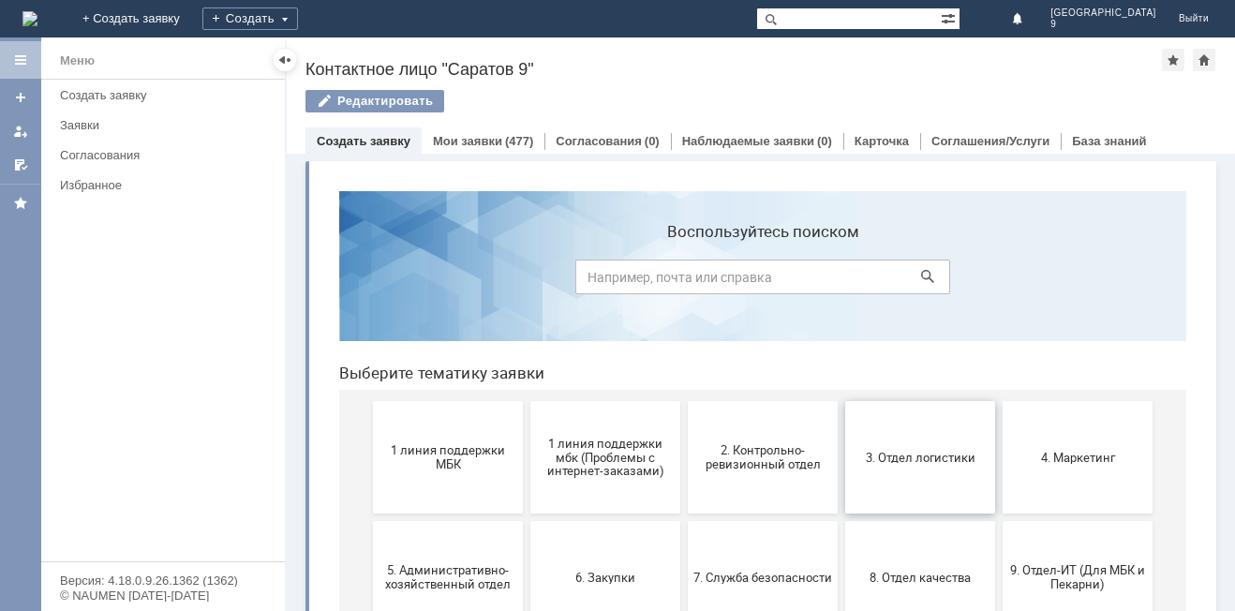
click at [892, 452] on span "3. Отдел логистики" at bounding box center [920, 457] width 139 height 14
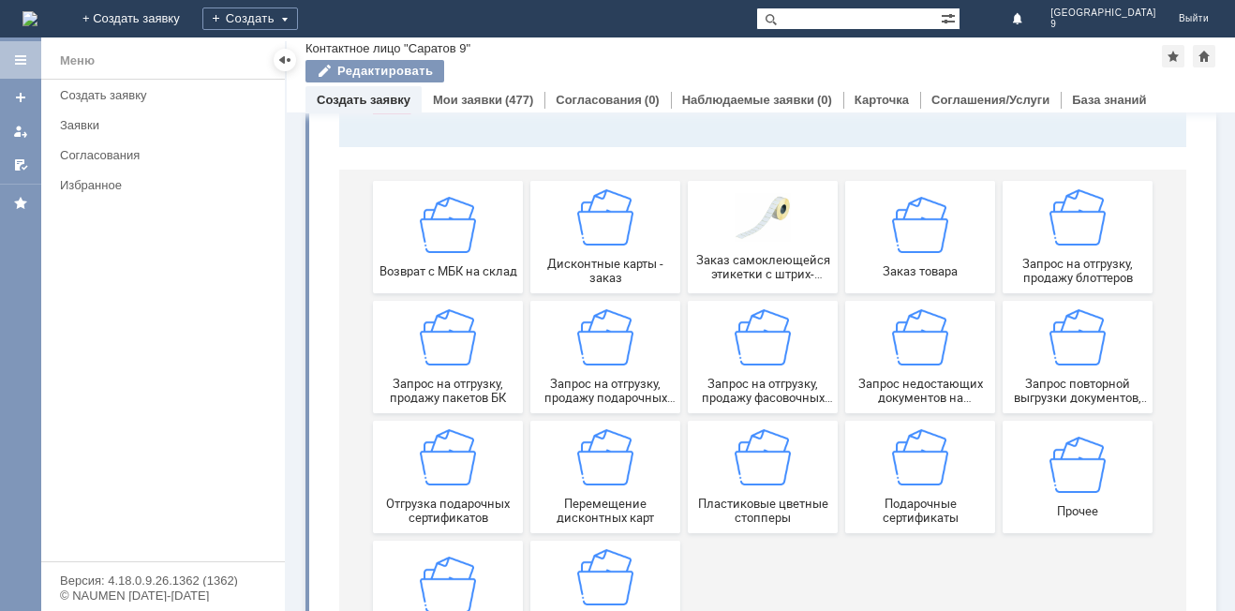
scroll to position [275, 0]
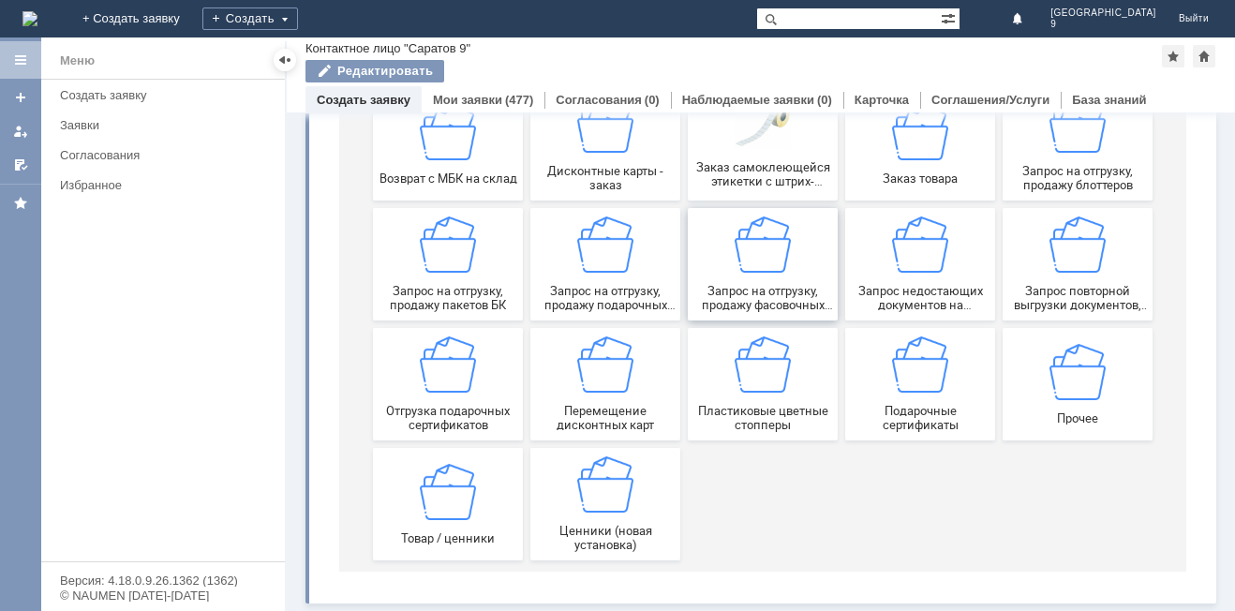
click at [772, 253] on img at bounding box center [762, 244] width 56 height 56
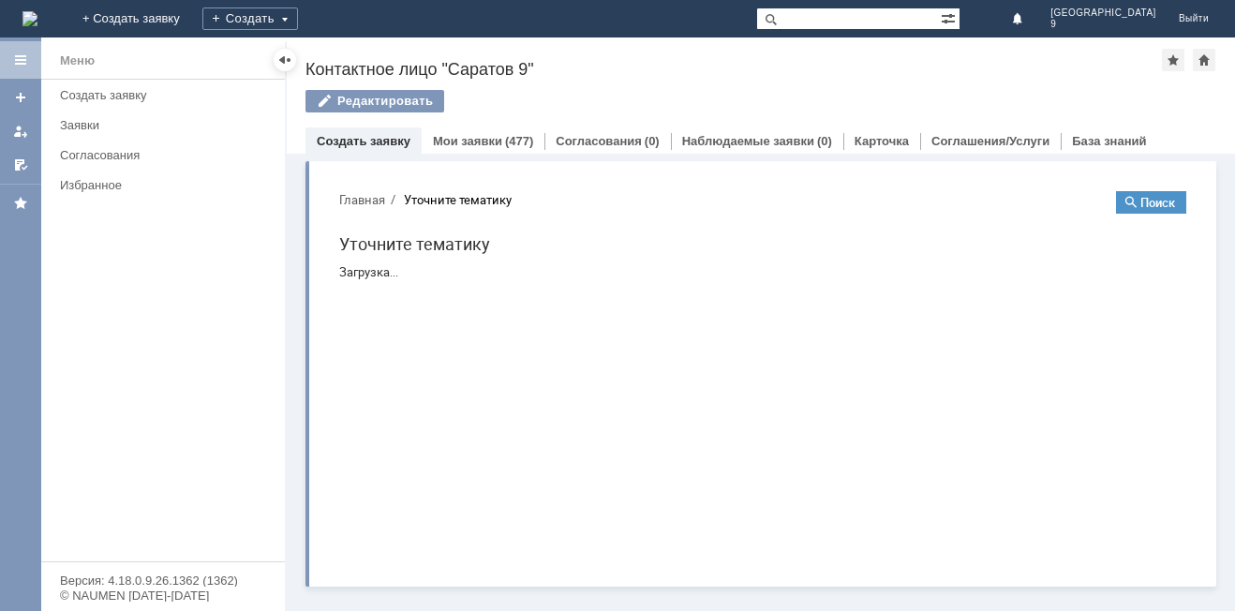
scroll to position [0, 0]
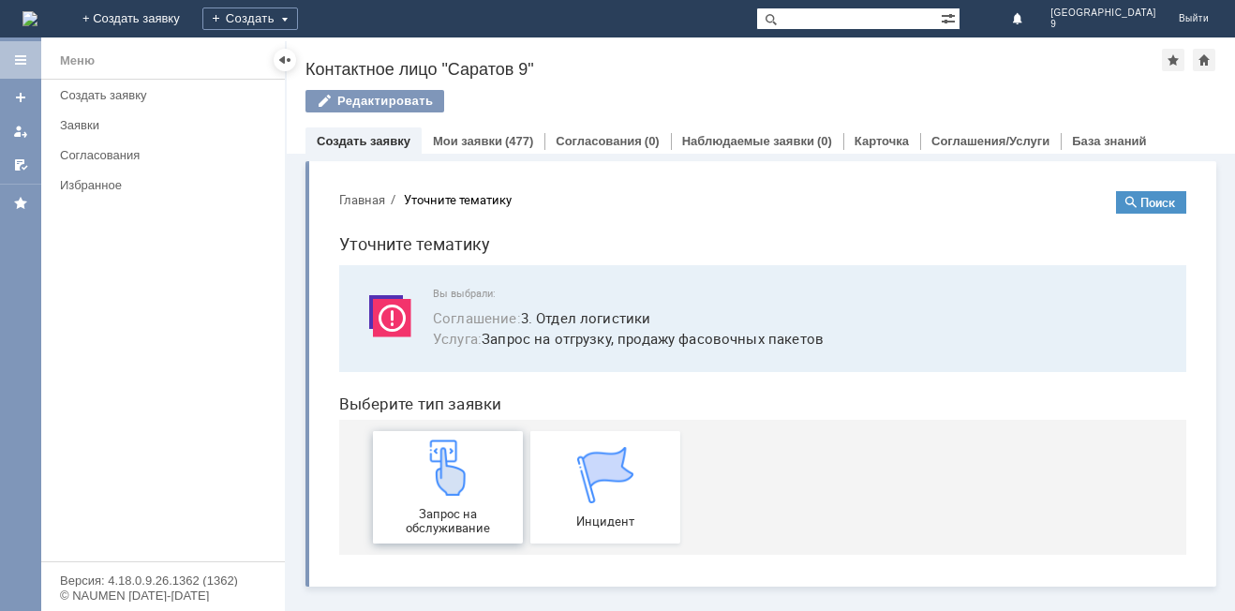
click at [473, 462] on img at bounding box center [448, 467] width 56 height 56
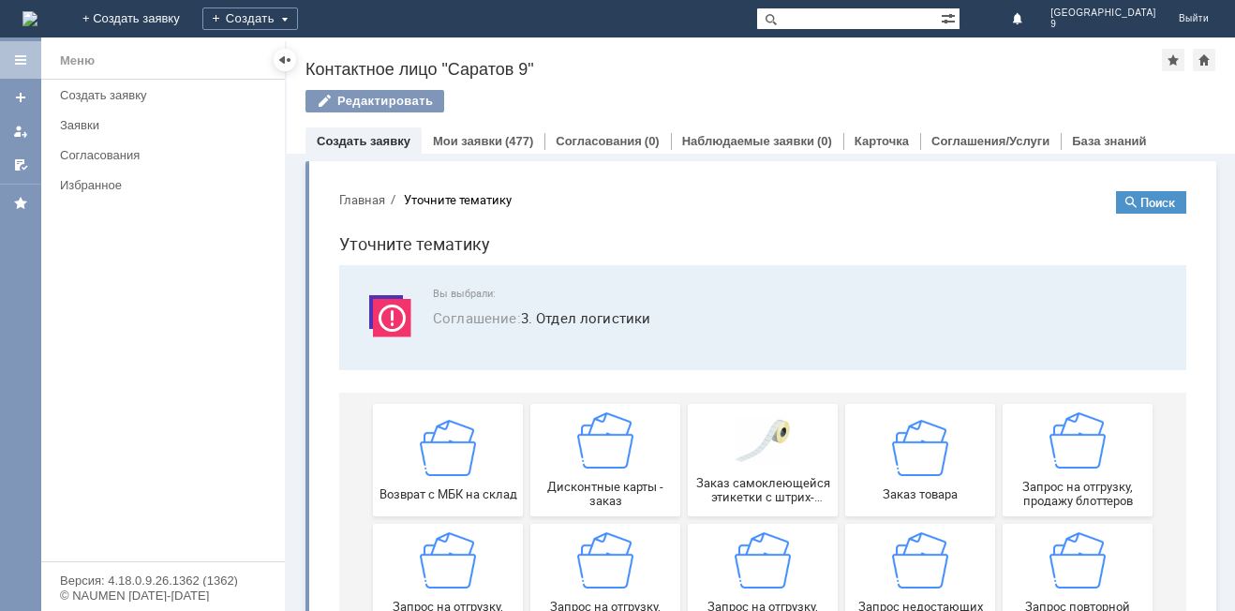
scroll to position [187, 0]
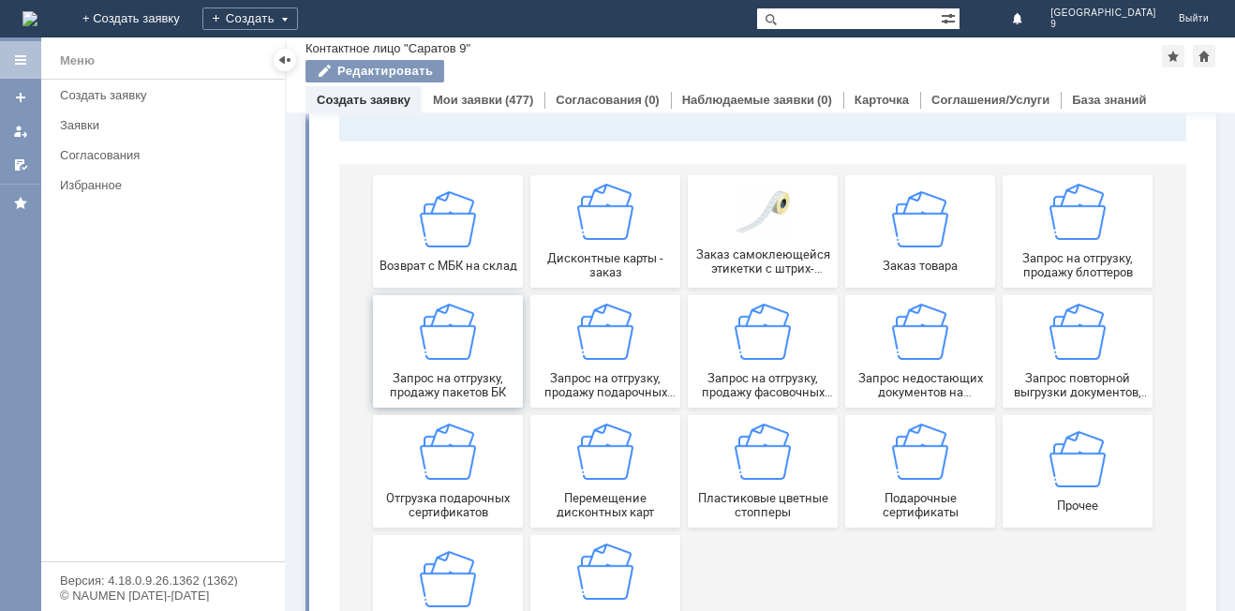
click at [434, 370] on div "Запрос на отгрузку, продажу пакетов БК" at bounding box center [447, 352] width 139 height 96
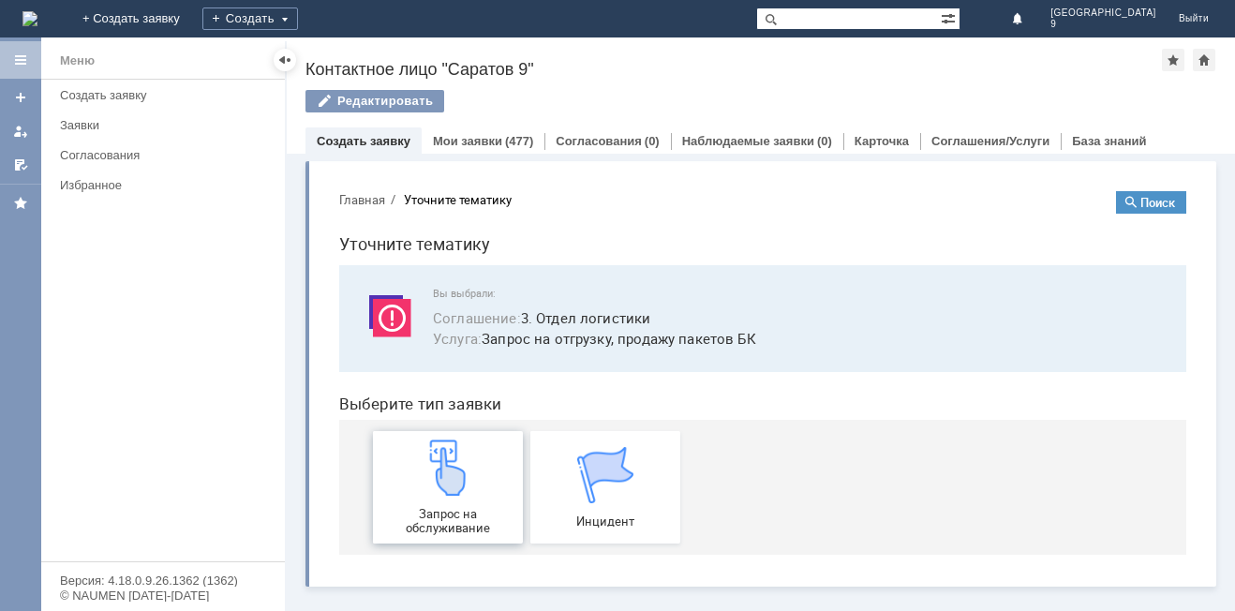
click at [454, 474] on img at bounding box center [448, 467] width 56 height 56
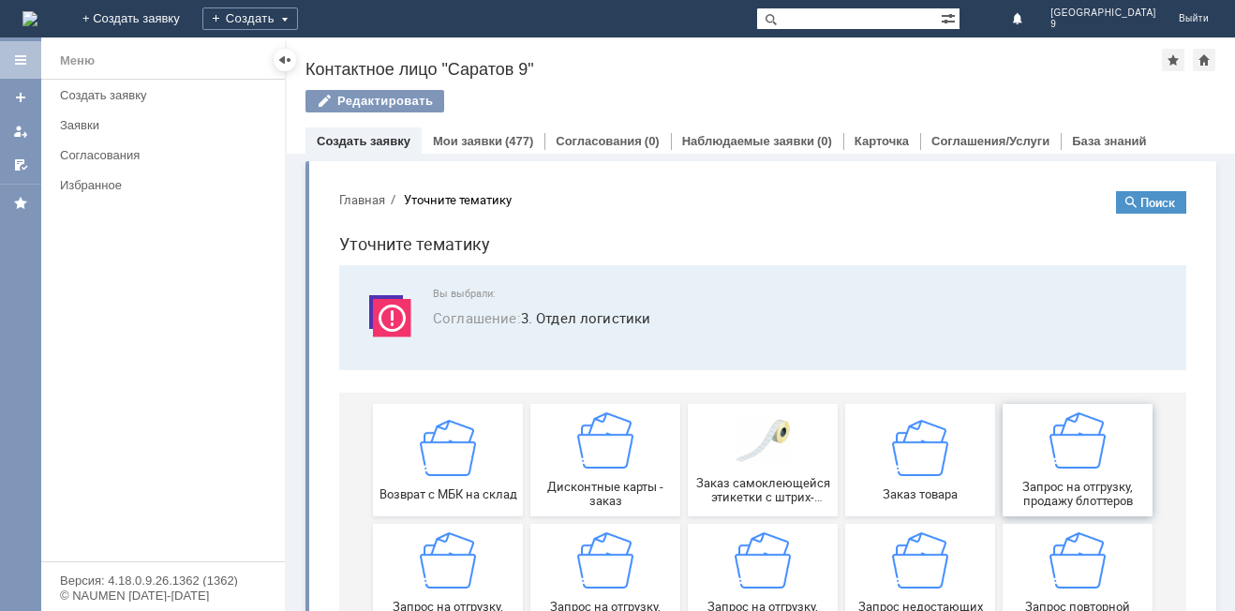
click at [1089, 467] on img at bounding box center [1077, 440] width 56 height 56
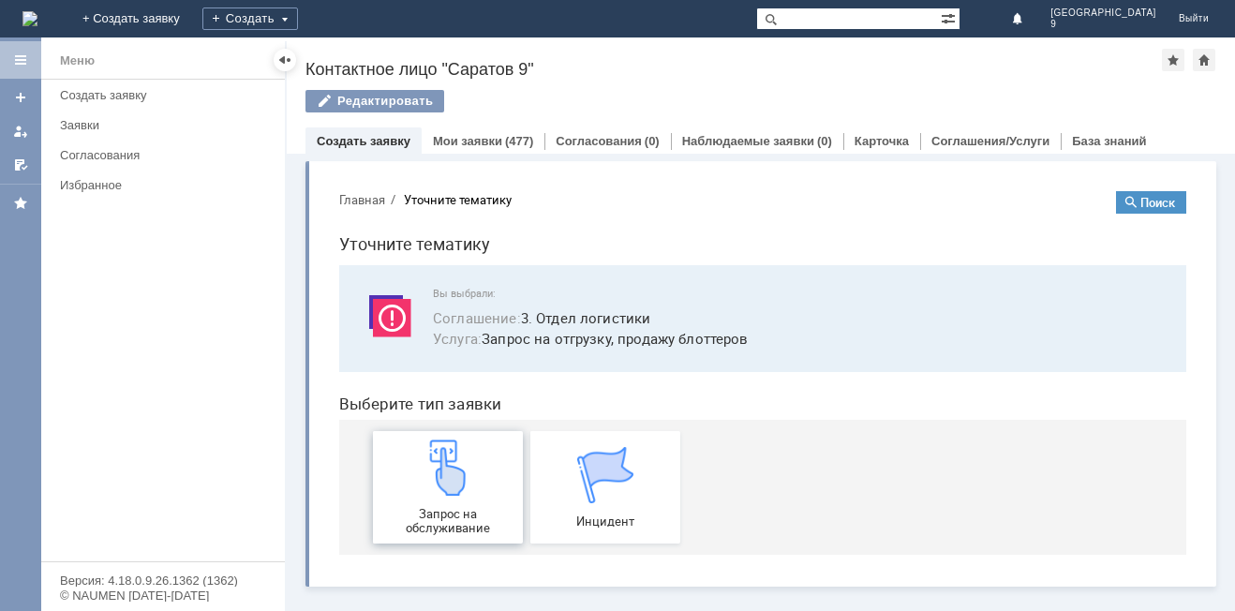
click at [439, 504] on div "Запрос на обслуживание" at bounding box center [447, 487] width 139 height 96
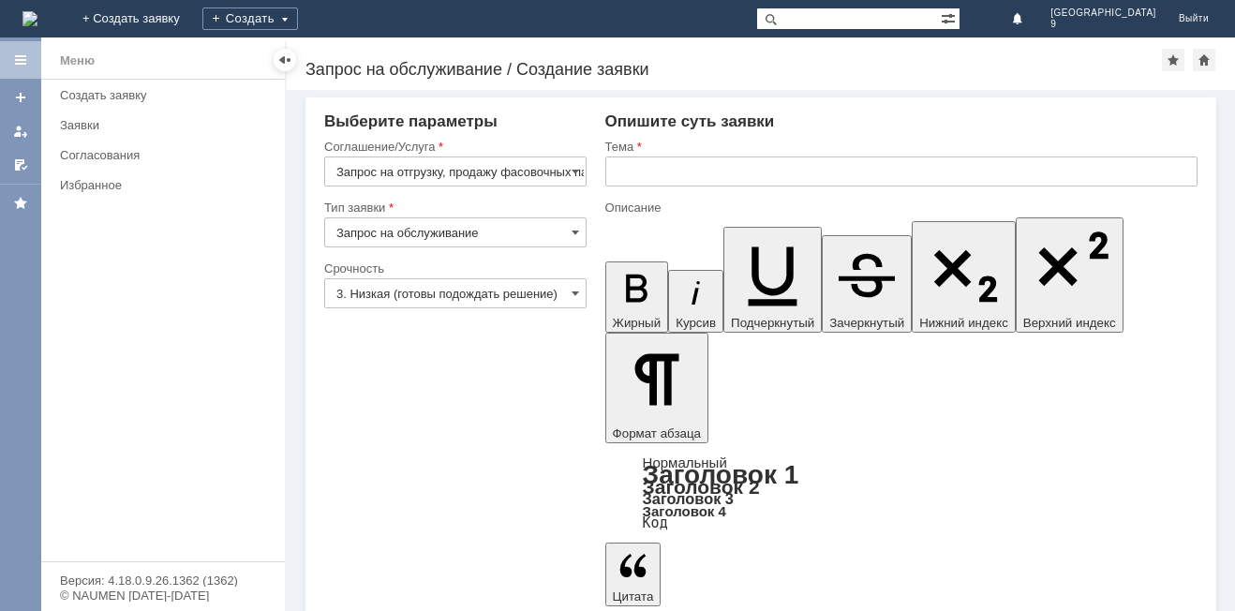
drag, startPoint x: 994, startPoint y: 4464, endPoint x: 875, endPoint y: 4459, distance: 119.1
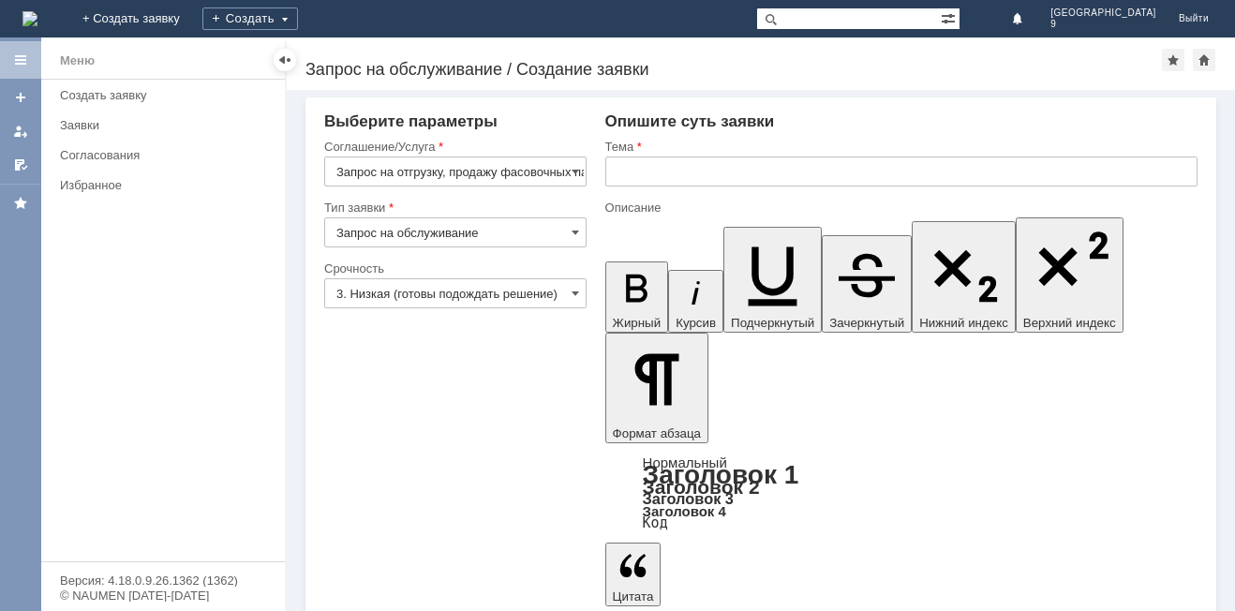
drag, startPoint x: 869, startPoint y: 4463, endPoint x: 889, endPoint y: 4519, distance: 59.5
drag, startPoint x: 915, startPoint y: 4458, endPoint x: 643, endPoint y: 4449, distance: 272.8
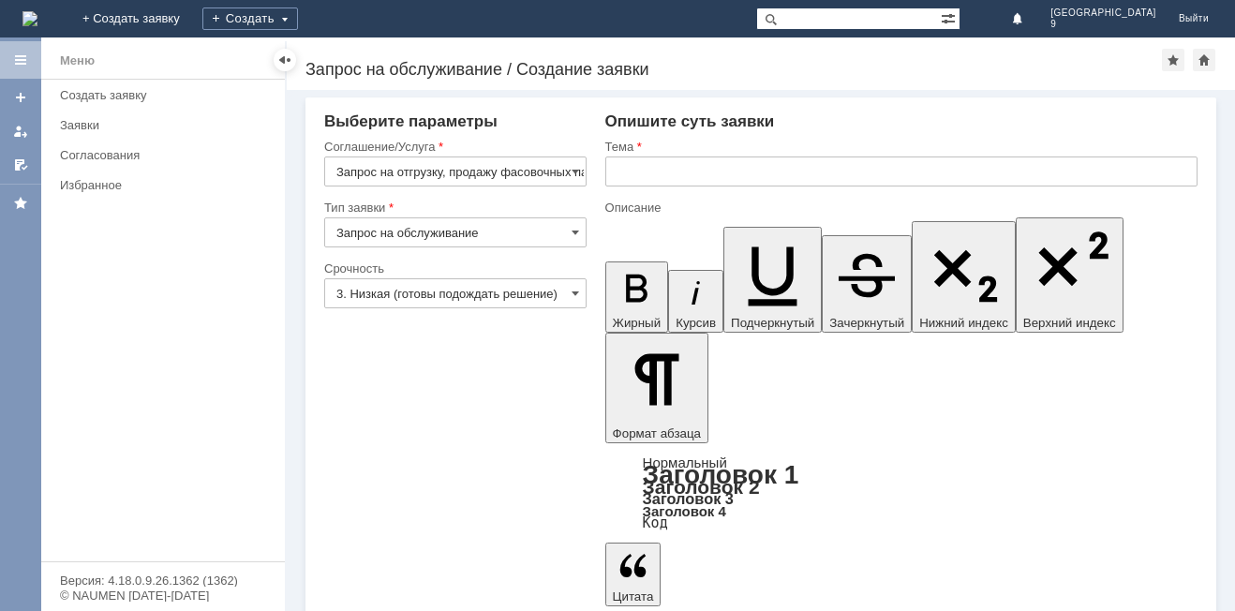
drag, startPoint x: 934, startPoint y: 4478, endPoint x: 608, endPoint y: 4470, distance: 326.1
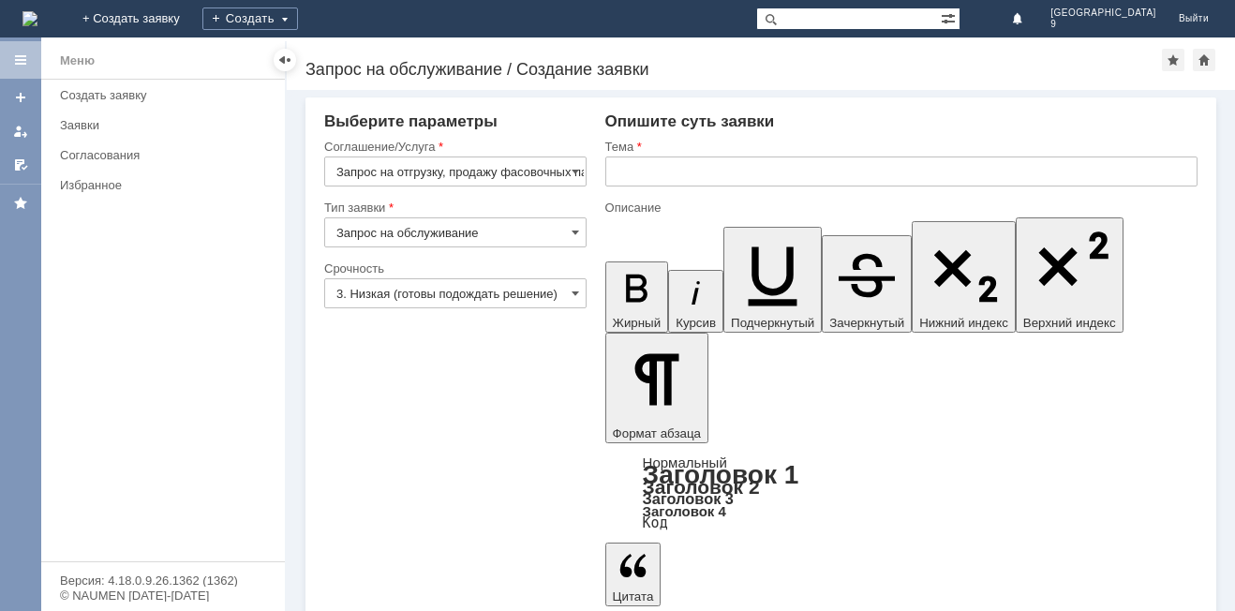
copy div "здравствуйте , прошу отгрузить 1000 шт пакетов"
click at [675, 170] on input "text" at bounding box center [901, 171] width 592 height 30
type input "отгрузка"
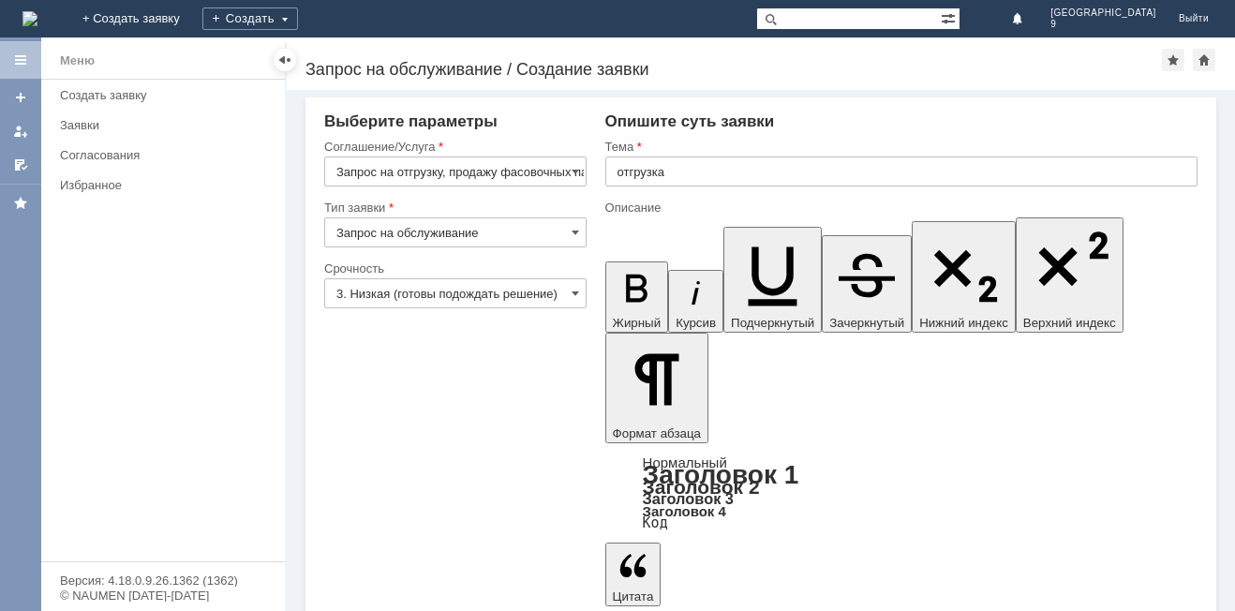
drag, startPoint x: 923, startPoint y: 4465, endPoint x: 902, endPoint y: 4465, distance: 20.6
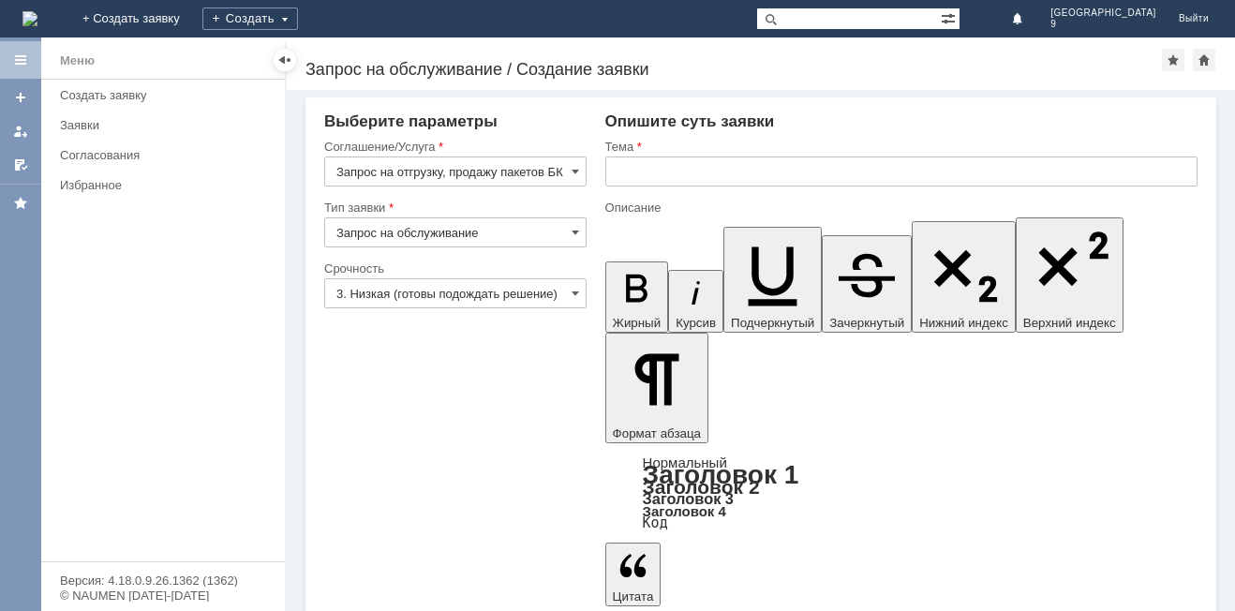
drag, startPoint x: 1004, startPoint y: 4468, endPoint x: 1011, endPoint y: 4516, distance: 48.2
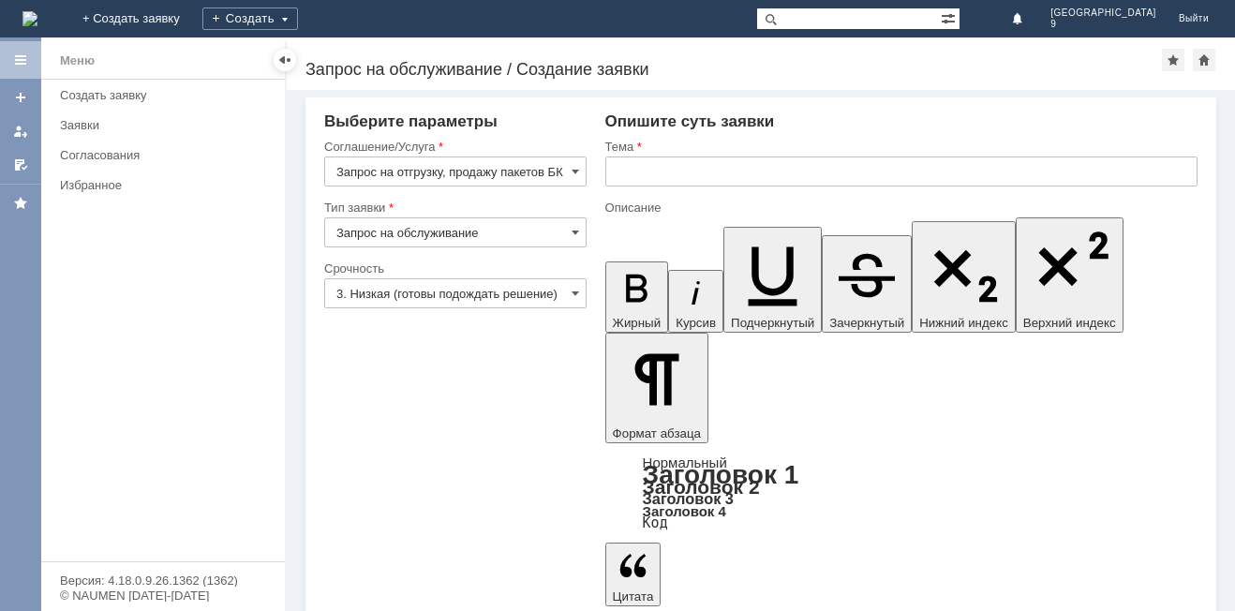
click at [689, 170] on input "text" at bounding box center [901, 171] width 592 height 30
type input "отгрузка"
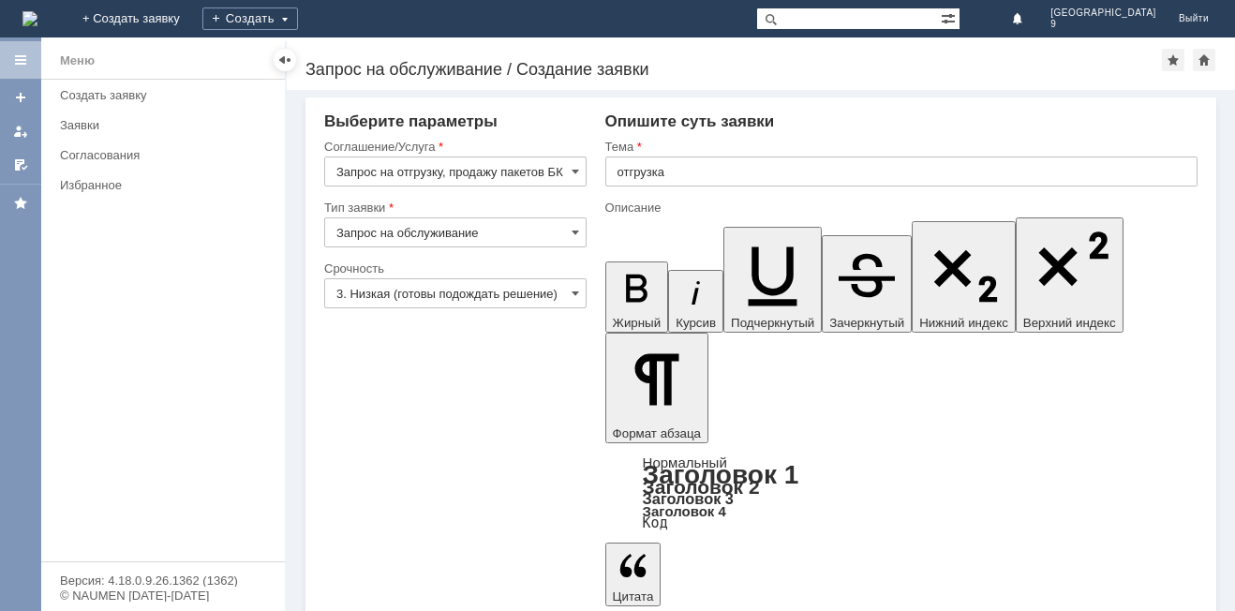
click at [660, 170] on input "text" at bounding box center [901, 171] width 592 height 30
type input "отгрузка"
drag, startPoint x: 947, startPoint y: 4460, endPoint x: 880, endPoint y: 4464, distance: 67.6
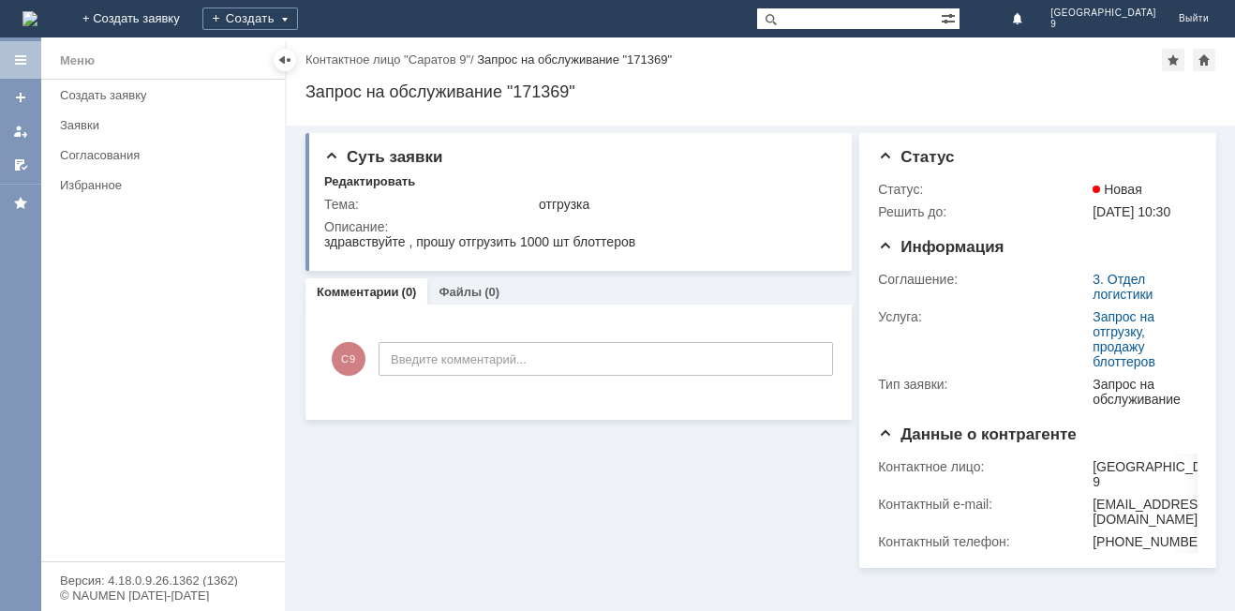
click at [642, 292] on div "Комментарии (0) Файлы (0)" at bounding box center [578, 291] width 546 height 26
